Goal: Task Accomplishment & Management: Manage account settings

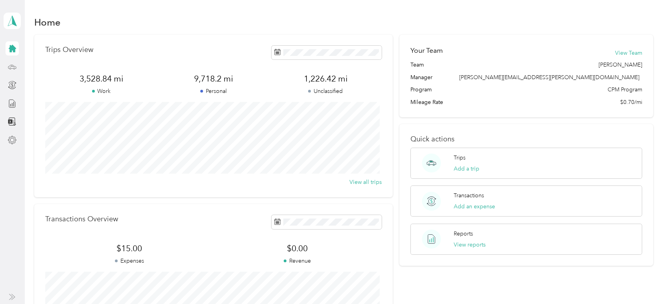
click at [13, 67] on icon at bounding box center [12, 67] width 9 height 9
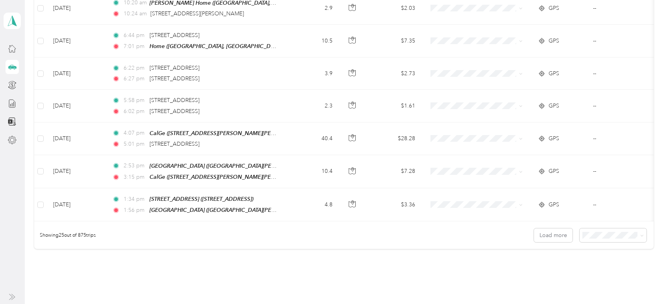
scroll to position [780, 0]
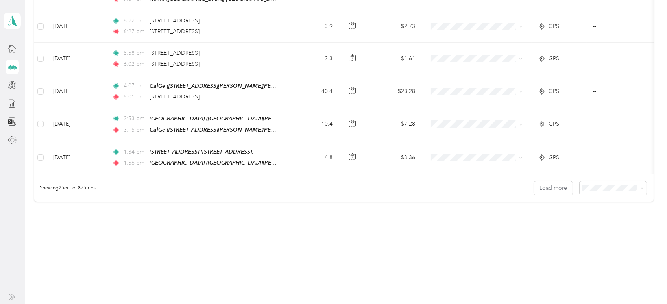
click at [586, 220] on div "100 per load" at bounding box center [610, 223] width 56 height 8
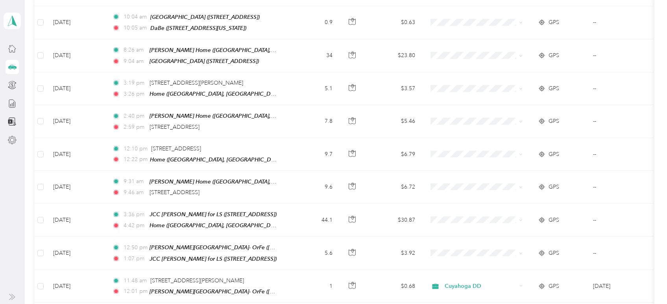
scroll to position [1654, 0]
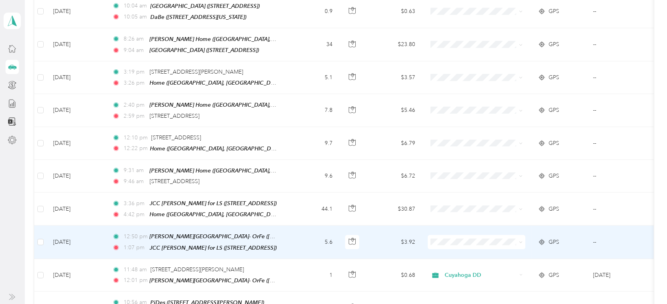
click at [441, 221] on icon at bounding box center [438, 219] width 10 height 6
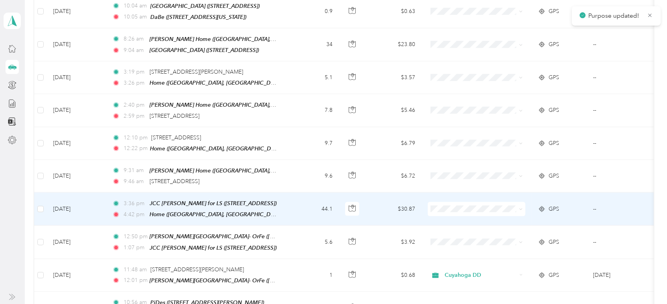
click at [474, 204] on span "Personal" at bounding box center [483, 202] width 73 height 8
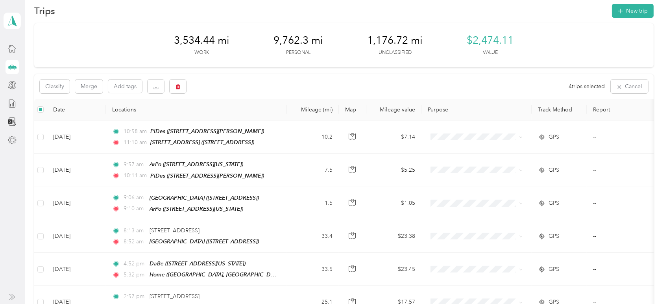
scroll to position [0, 0]
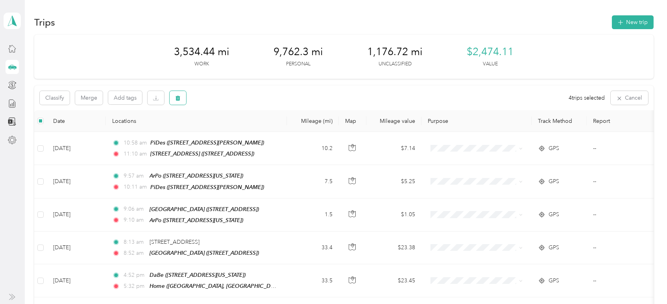
click at [176, 97] on icon "button" at bounding box center [178, 98] width 5 height 5
click at [235, 131] on button "Yes" at bounding box center [236, 130] width 15 height 13
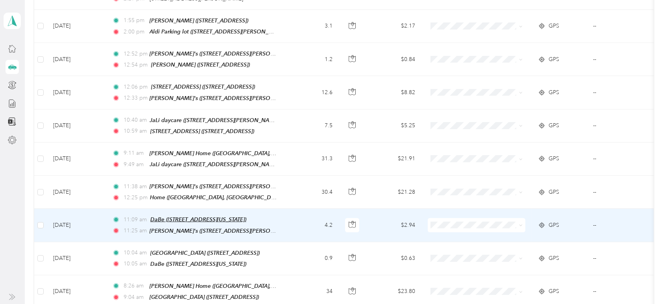
scroll to position [1399, 0]
